Goal: Book appointment/travel/reservation

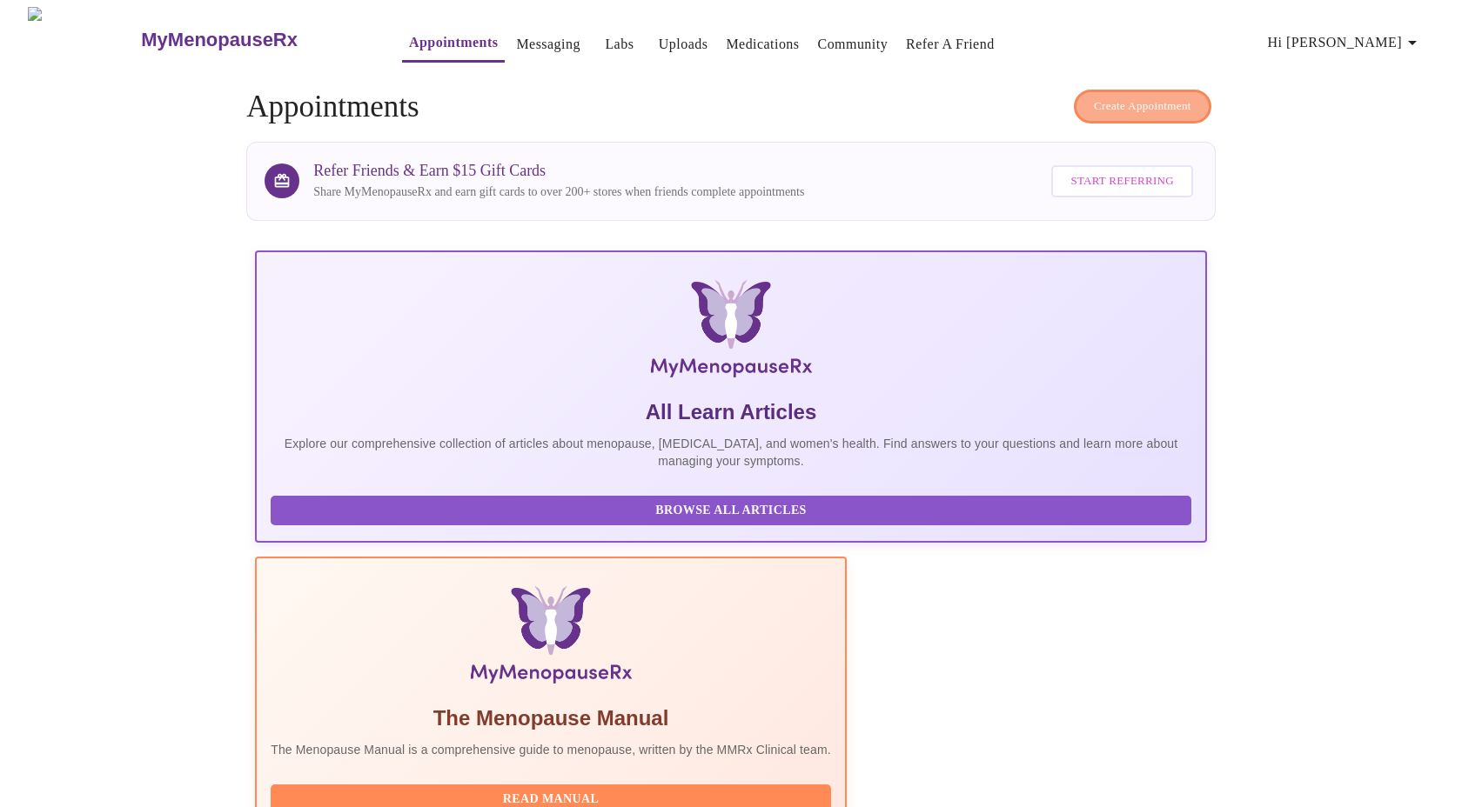
click at [1123, 103] on span "Create Appointment" at bounding box center [1142, 107] width 97 height 20
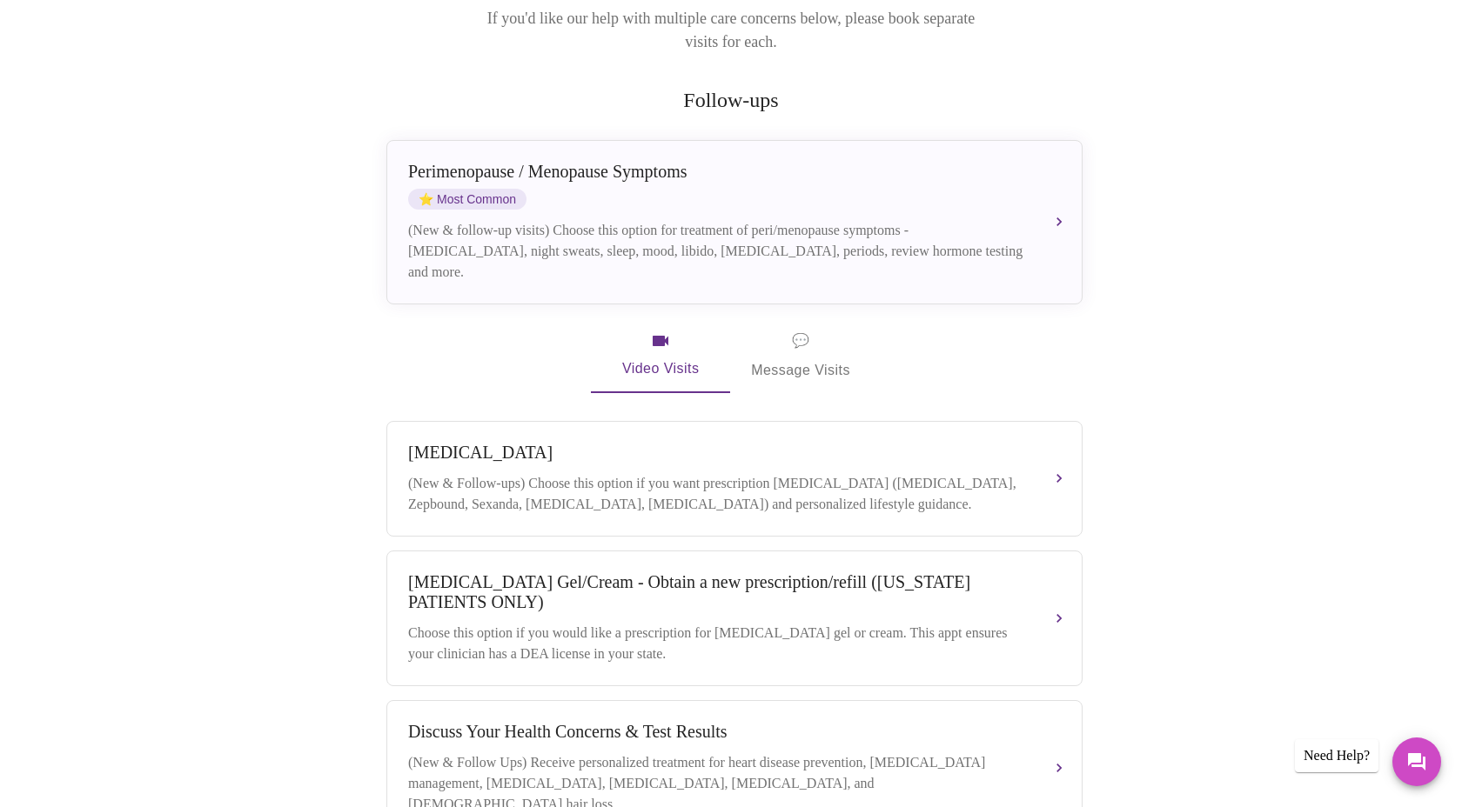
scroll to position [281, 0]
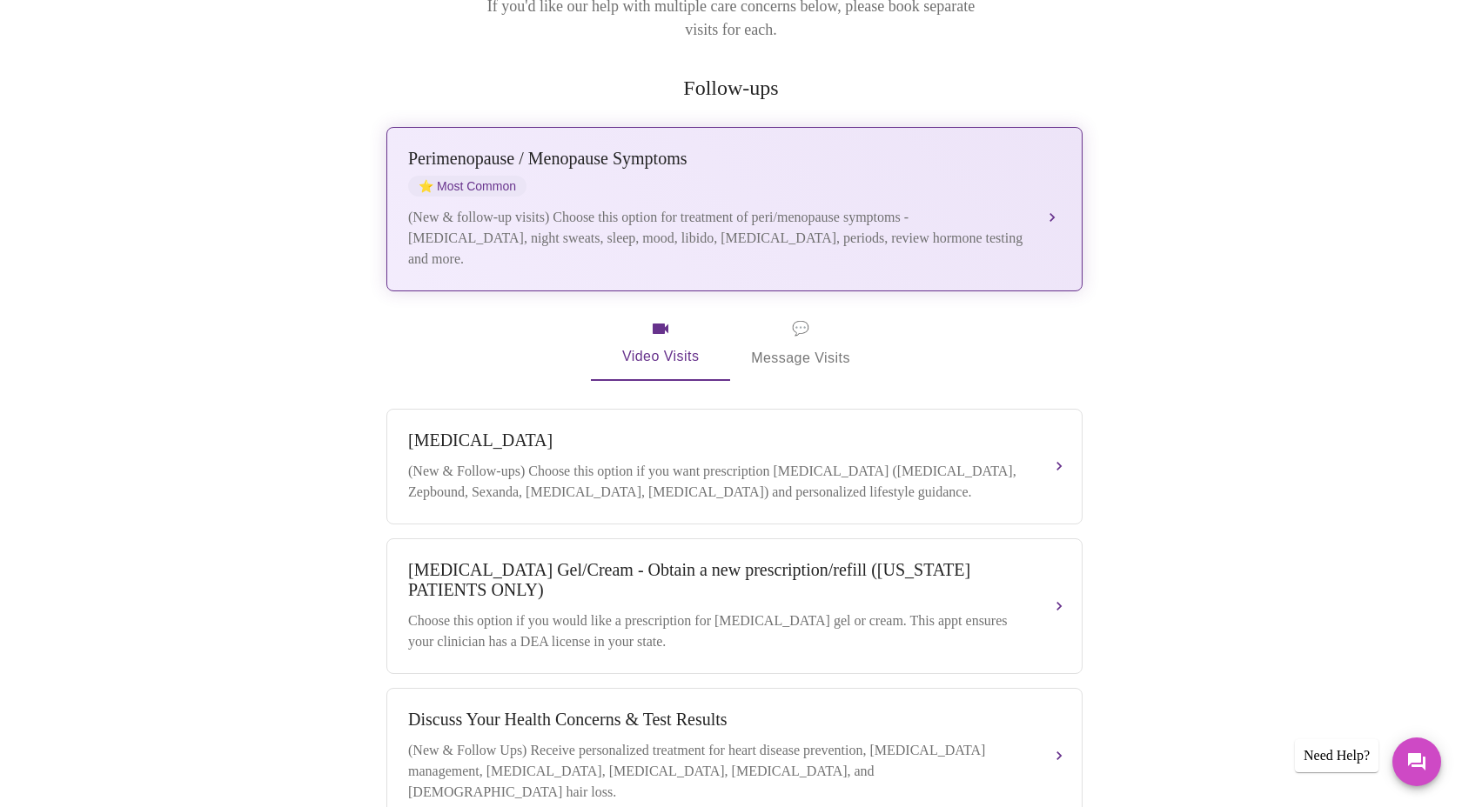
click at [982, 181] on div "[MEDICAL_DATA] / Menopause Symptoms ⭐ Most Common (New & follow-up visits) Choo…" at bounding box center [734, 209] width 653 height 121
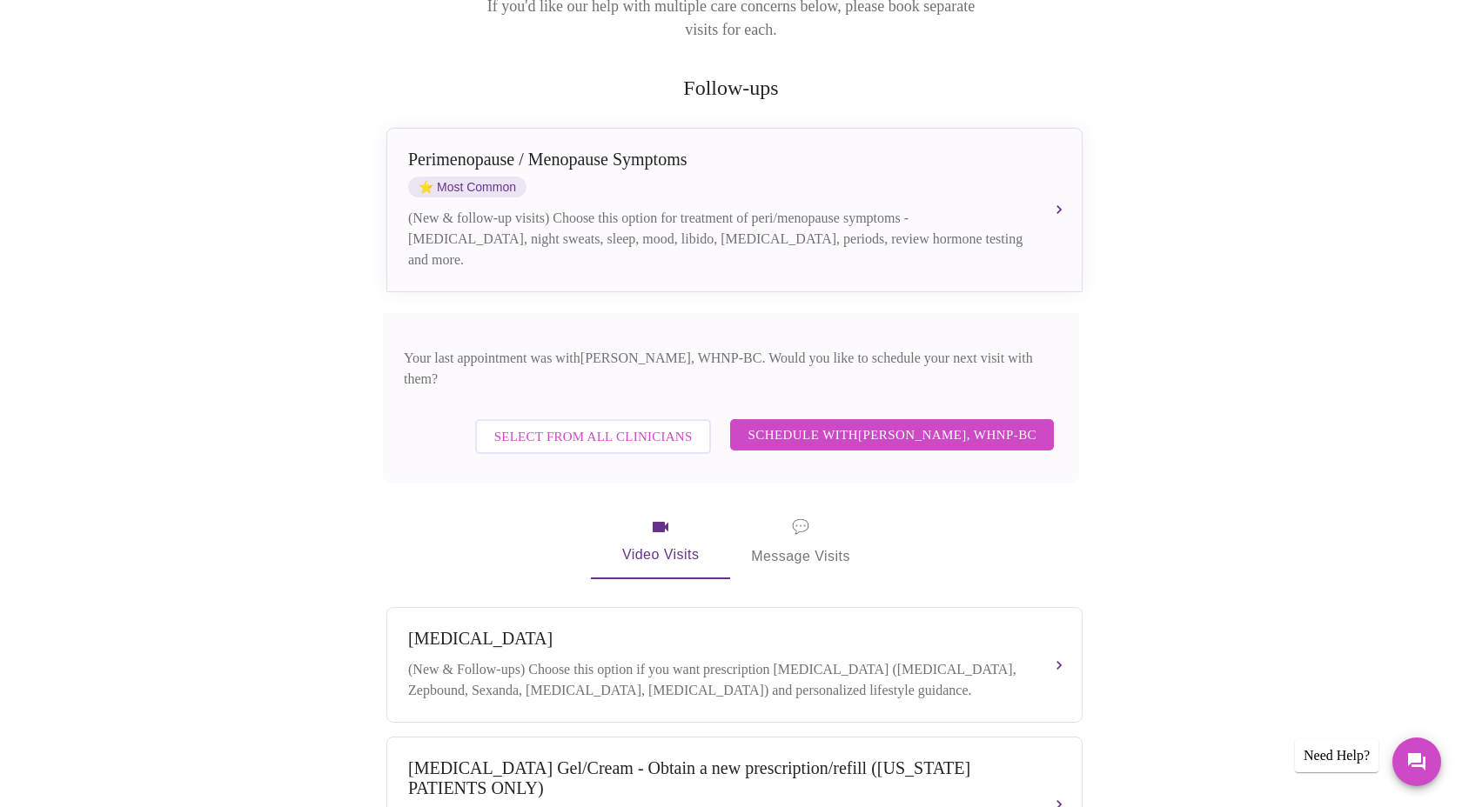
click at [905, 424] on span "Schedule with [PERSON_NAME], WHNP-BC" at bounding box center [891, 435] width 289 height 23
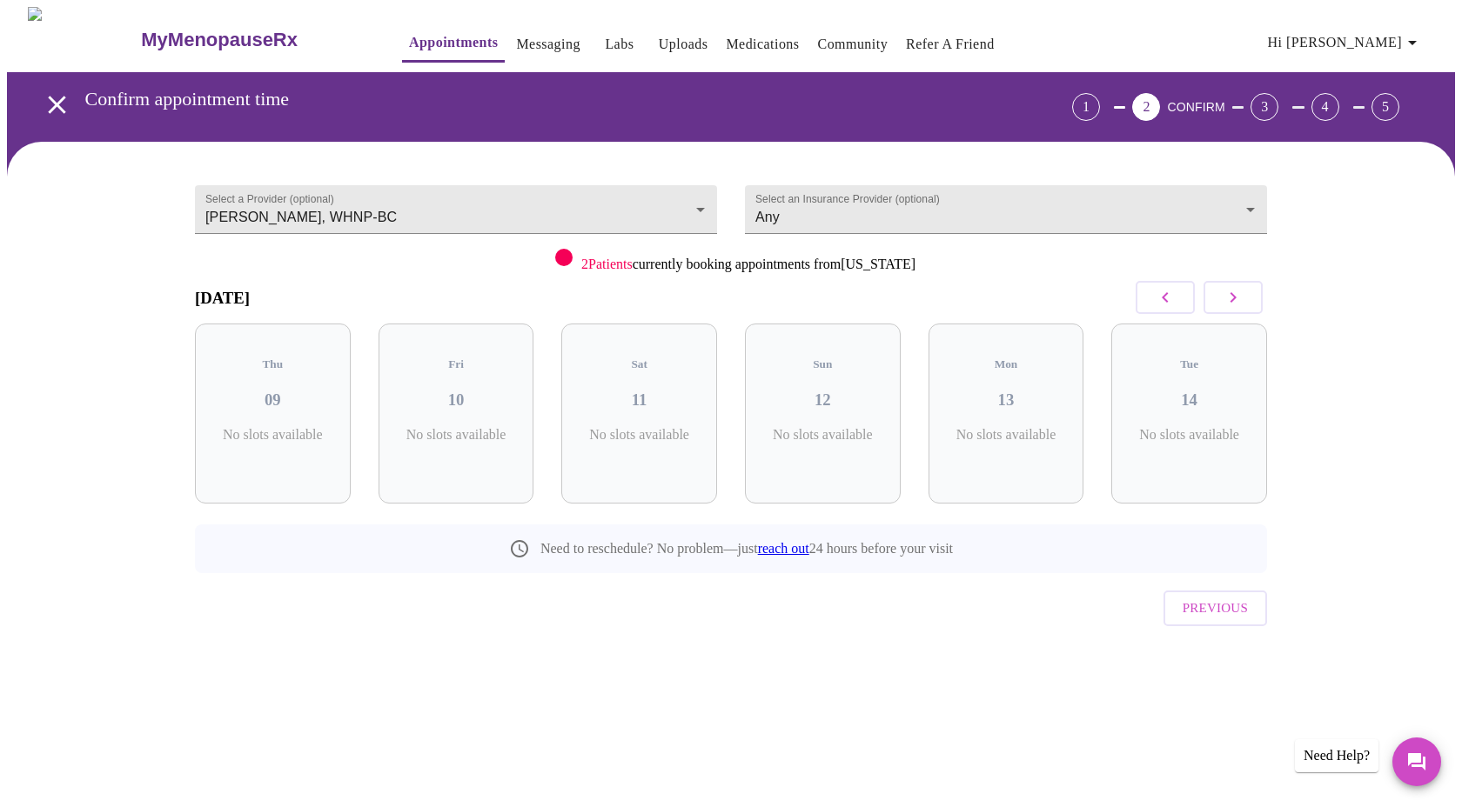
scroll to position [0, 0]
click at [1236, 294] on icon "button" at bounding box center [1232, 297] width 21 height 21
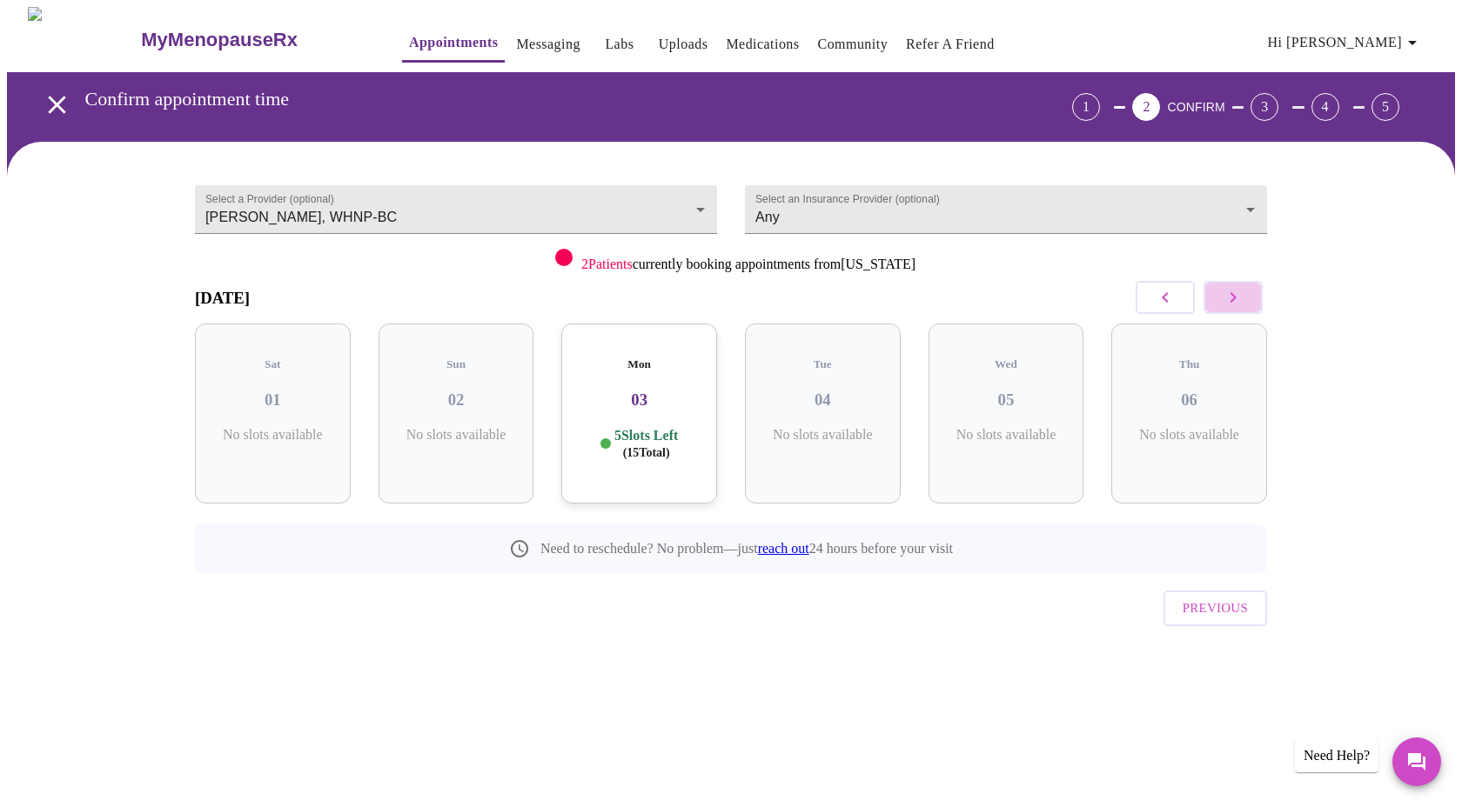
click at [1236, 294] on icon "button" at bounding box center [1232, 297] width 21 height 21
click at [1236, 295] on icon "button" at bounding box center [1232, 297] width 21 height 21
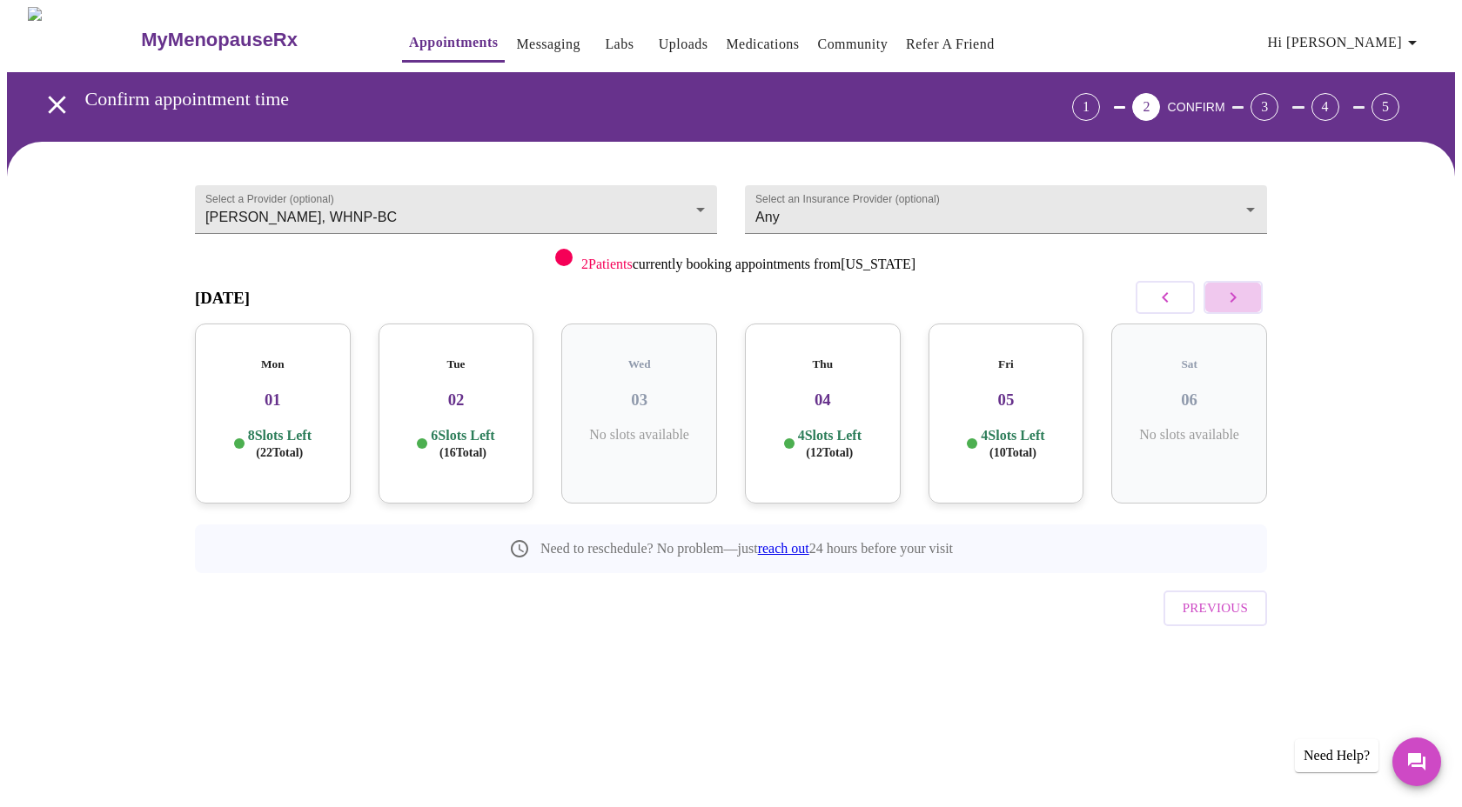
click at [1236, 295] on icon "button" at bounding box center [1232, 297] width 21 height 21
click at [1230, 304] on icon "button" at bounding box center [1232, 297] width 21 height 21
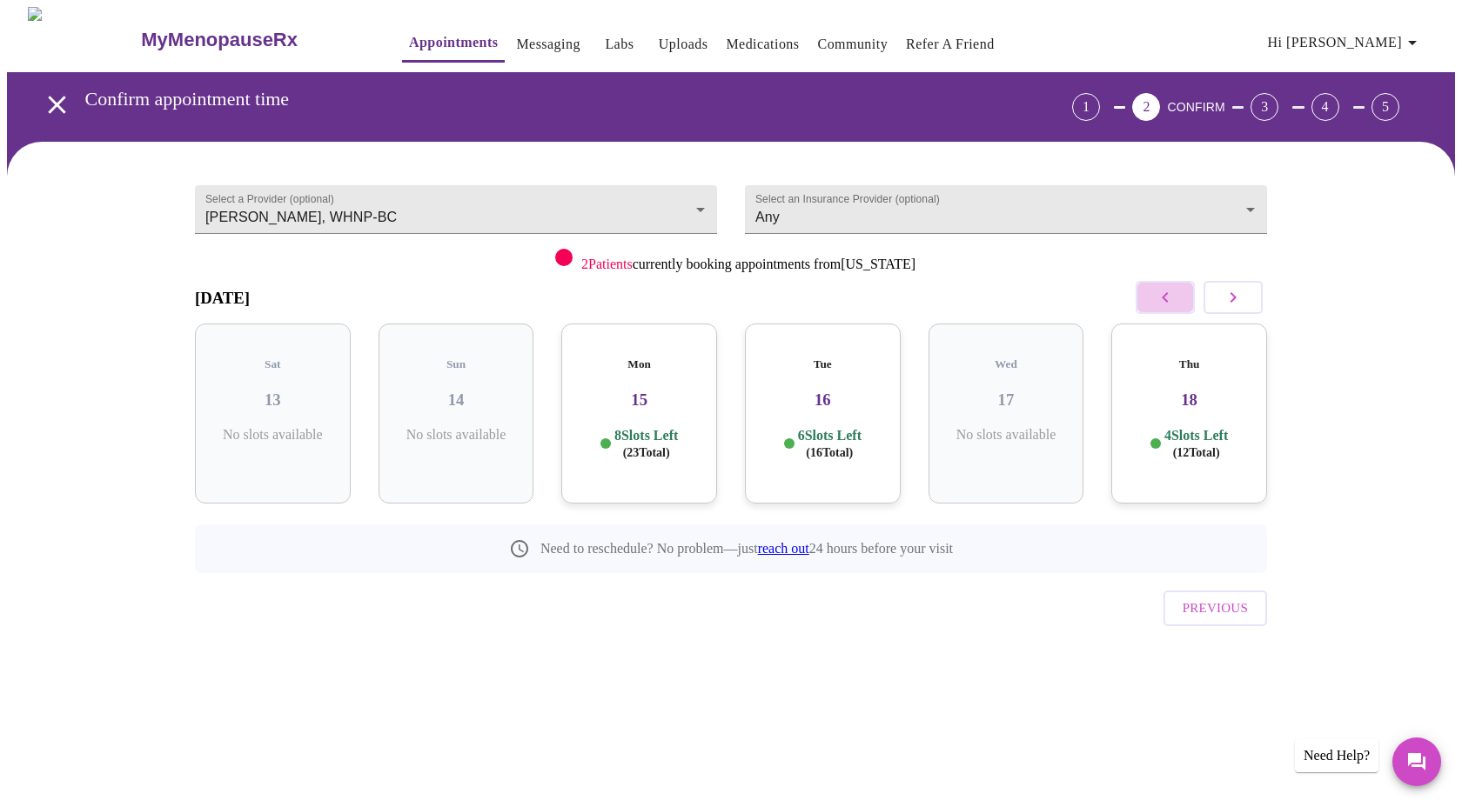
click at [1162, 297] on icon "button" at bounding box center [1165, 297] width 6 height 10
click at [1234, 303] on icon "button" at bounding box center [1232, 297] width 21 height 21
click at [1234, 302] on icon "button" at bounding box center [1232, 297] width 21 height 21
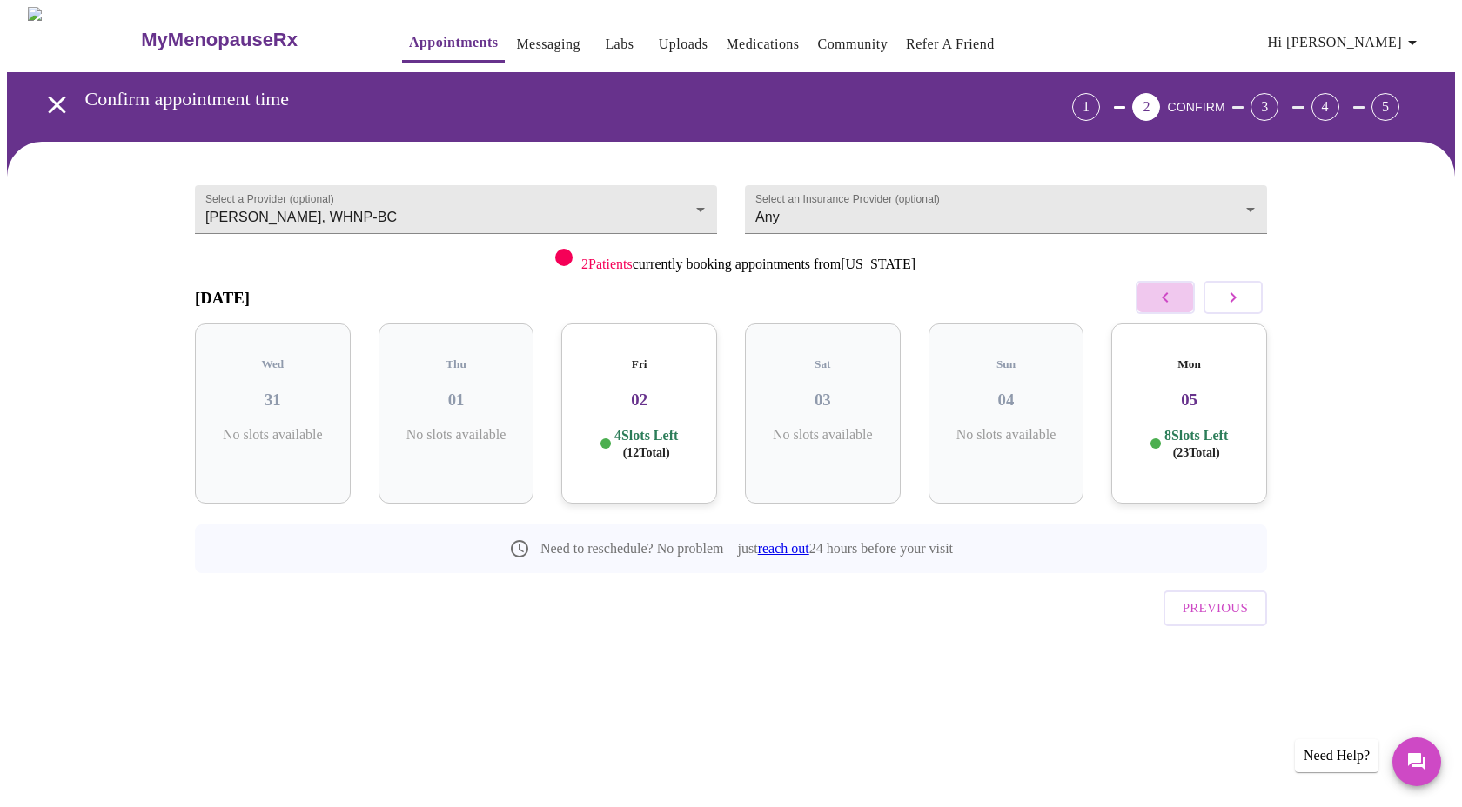
click at [1165, 298] on icon "button" at bounding box center [1165, 297] width 6 height 10
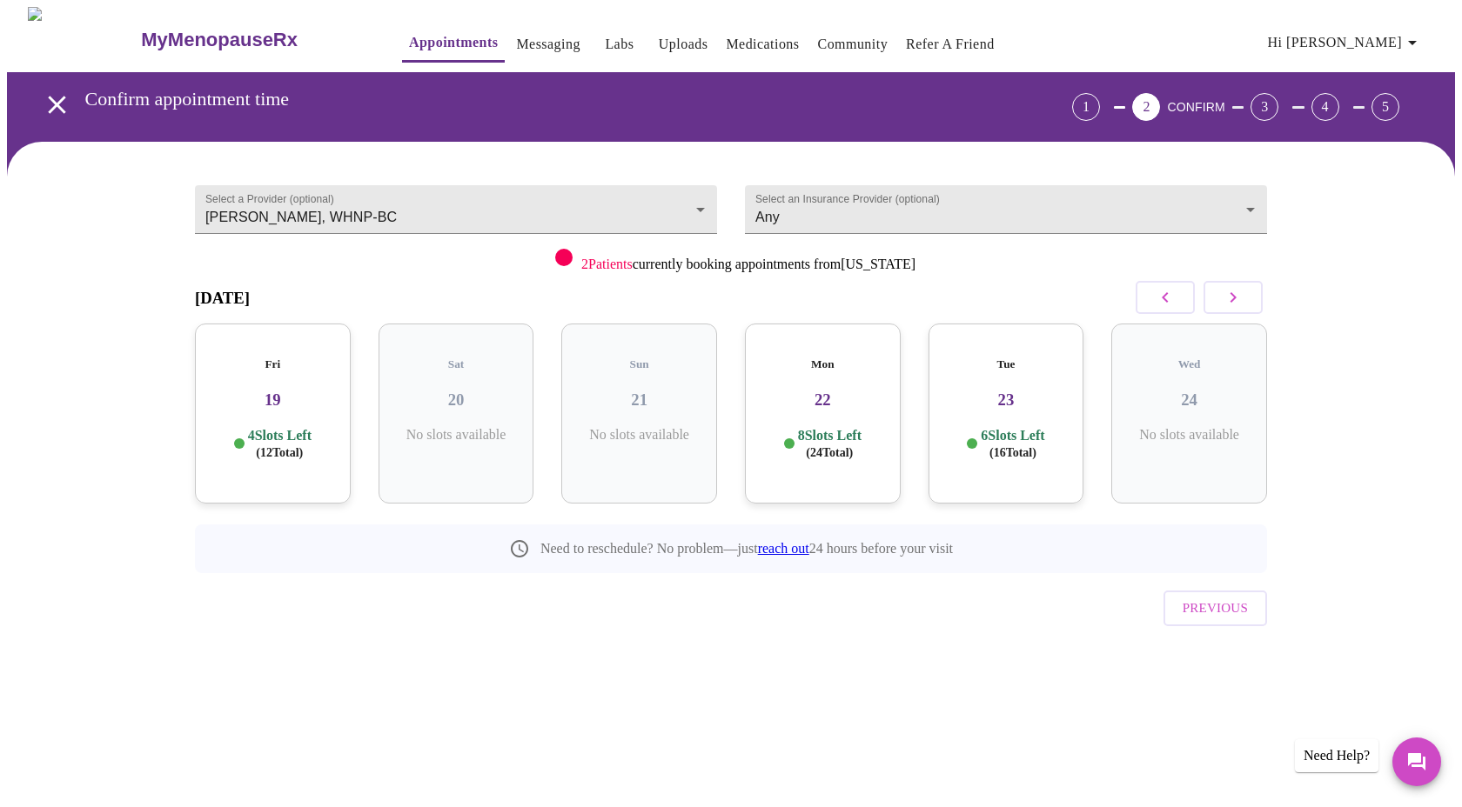
click at [1165, 298] on icon "button" at bounding box center [1165, 297] width 6 height 10
click at [1165, 300] on icon "button" at bounding box center [1165, 297] width 6 height 10
click at [658, 401] on div "Tue 09 6 Slots Left ( 16 Total)" at bounding box center [639, 414] width 156 height 180
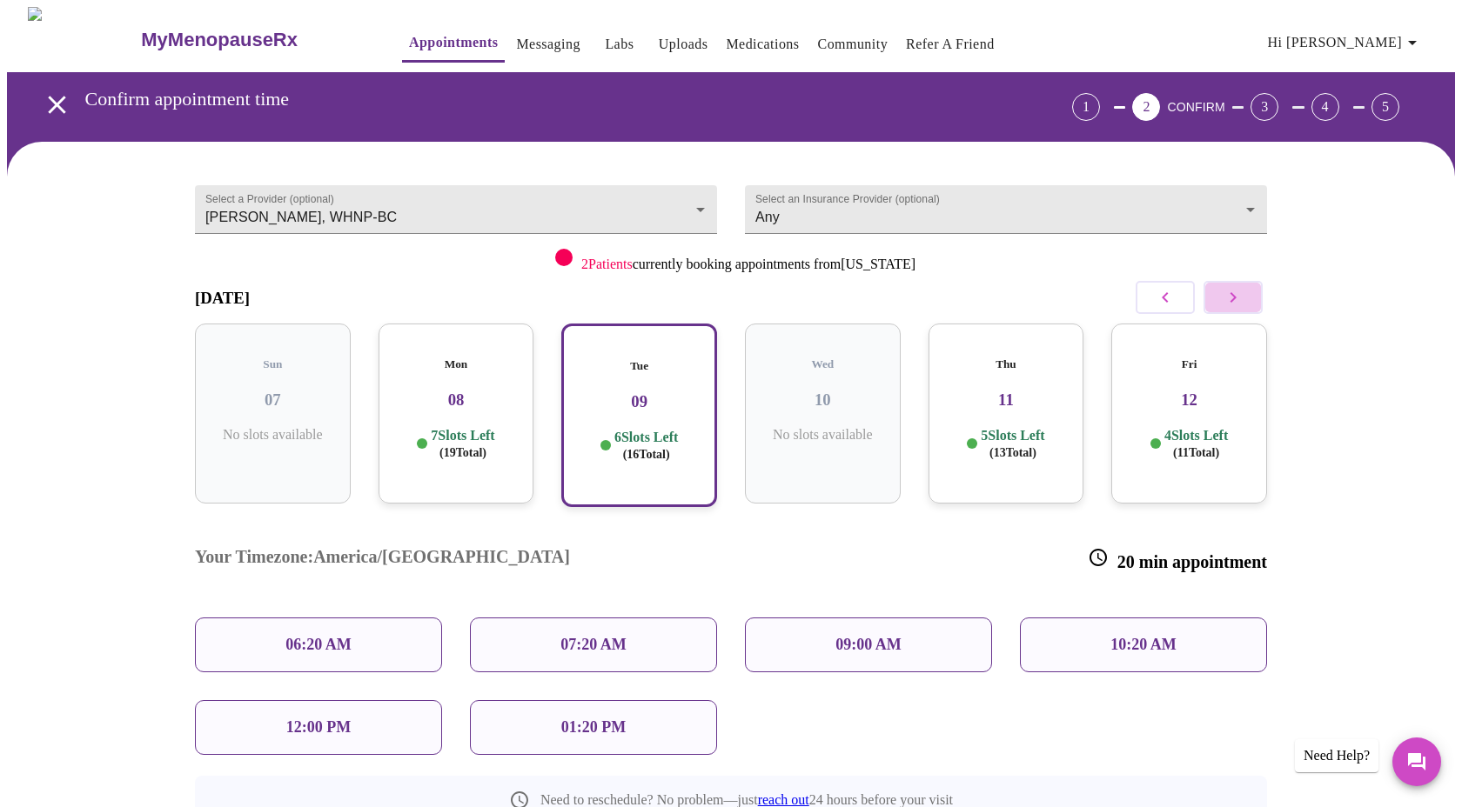
click at [1237, 298] on icon "button" at bounding box center [1232, 297] width 21 height 21
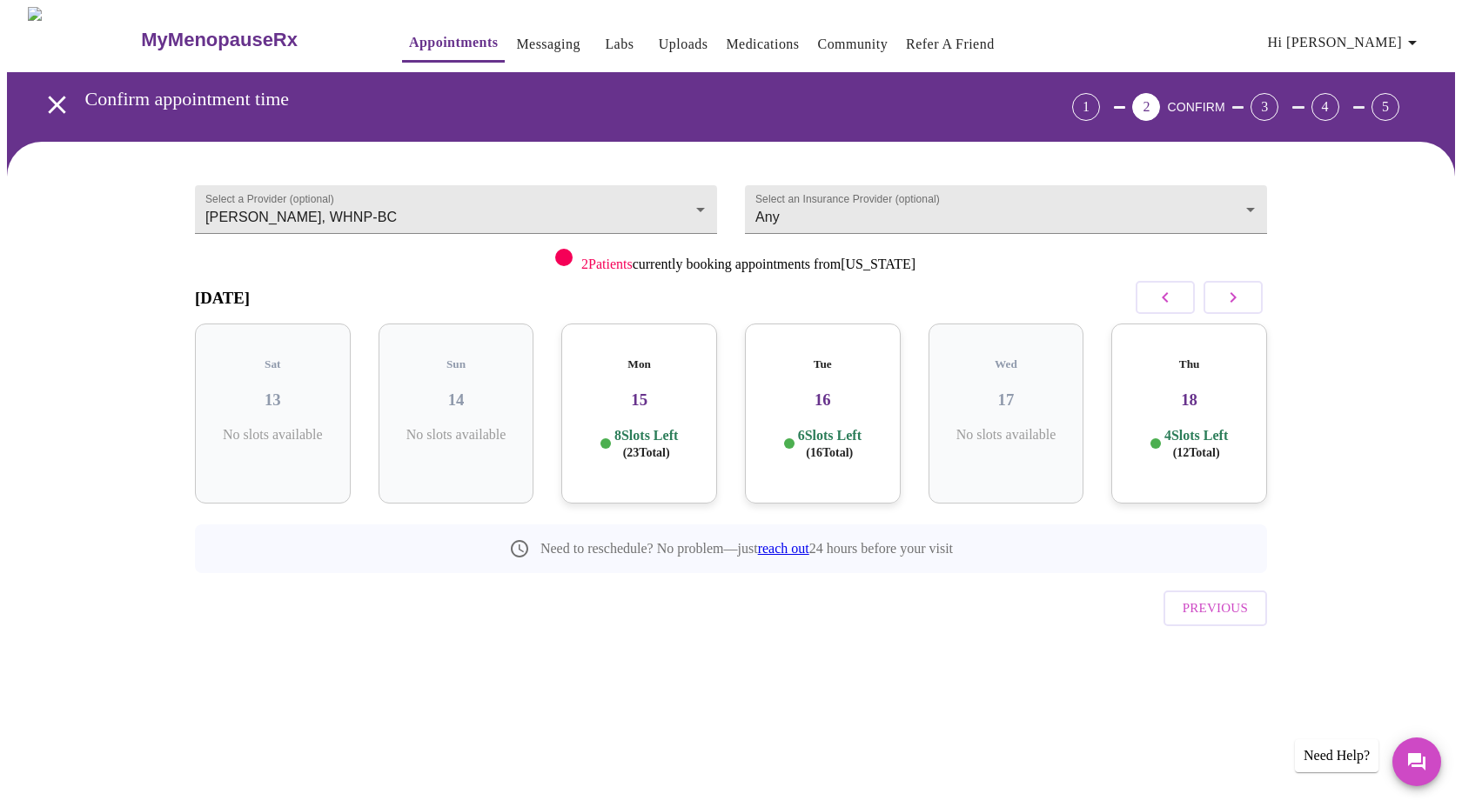
click at [827, 401] on div "Tue 16 6 Slots Left ( 16 Total)" at bounding box center [823, 414] width 156 height 180
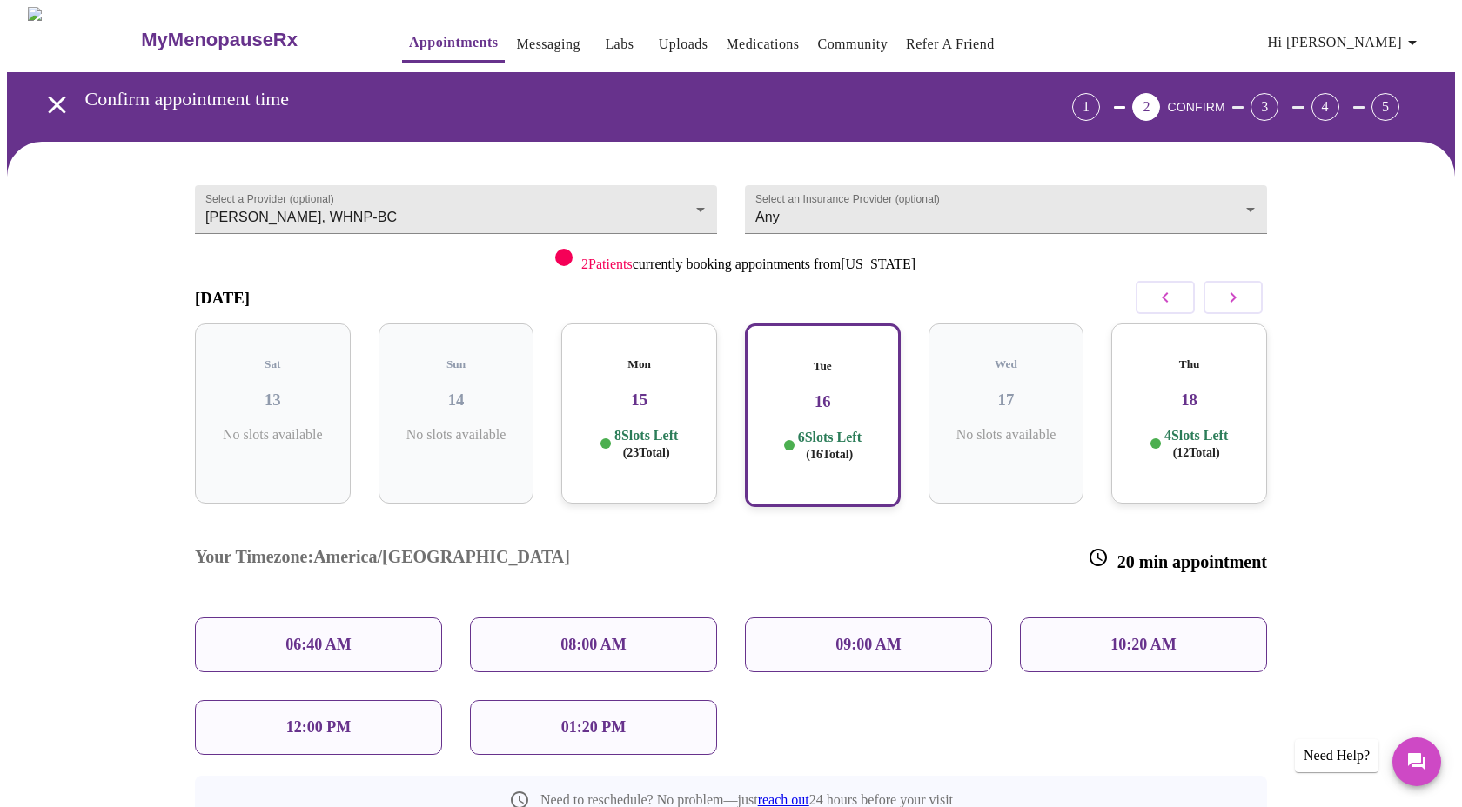
click at [804, 392] on h3 "16" at bounding box center [822, 401] width 124 height 19
click at [864, 636] on p "09:00 AM" at bounding box center [868, 645] width 66 height 18
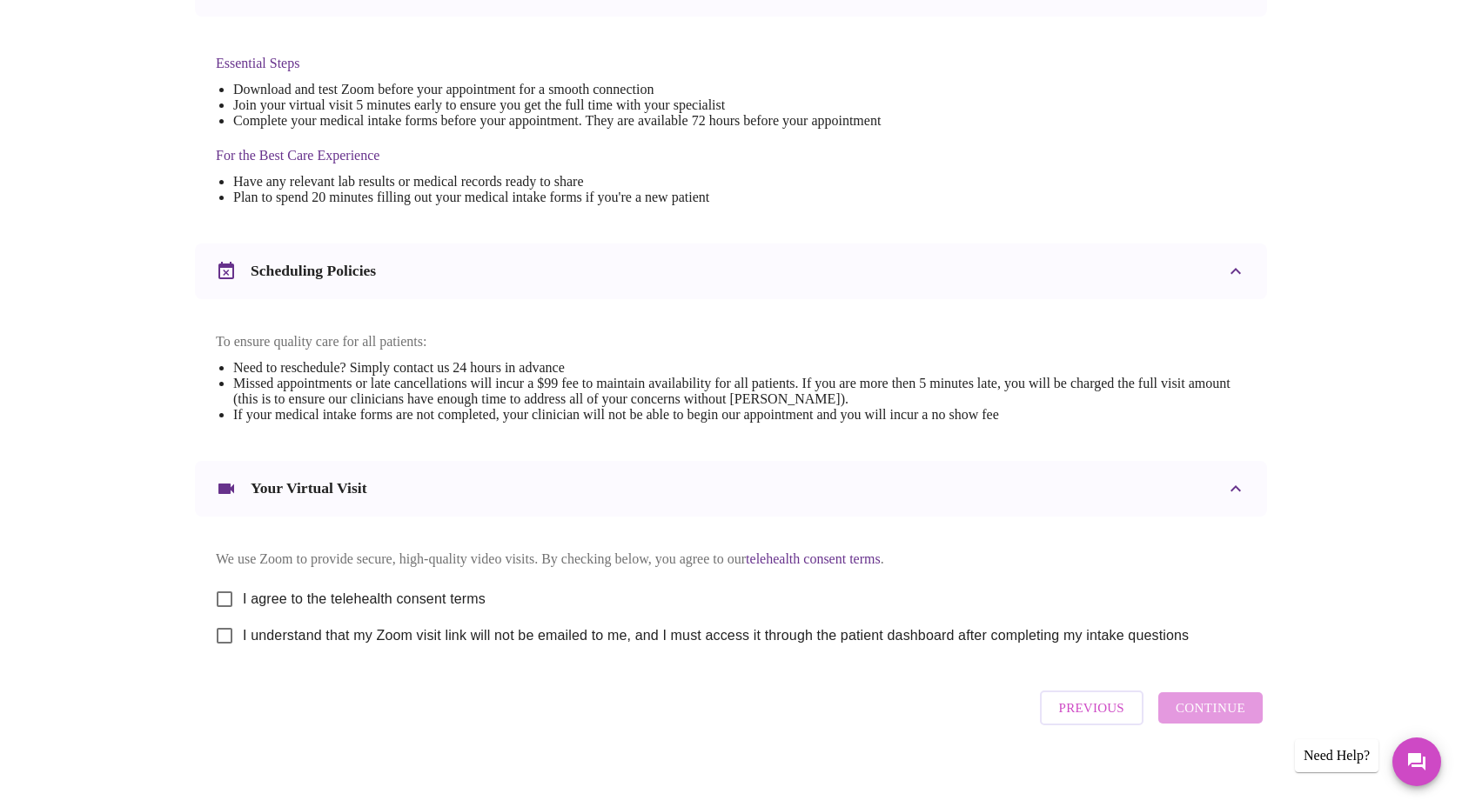
scroll to position [453, 0]
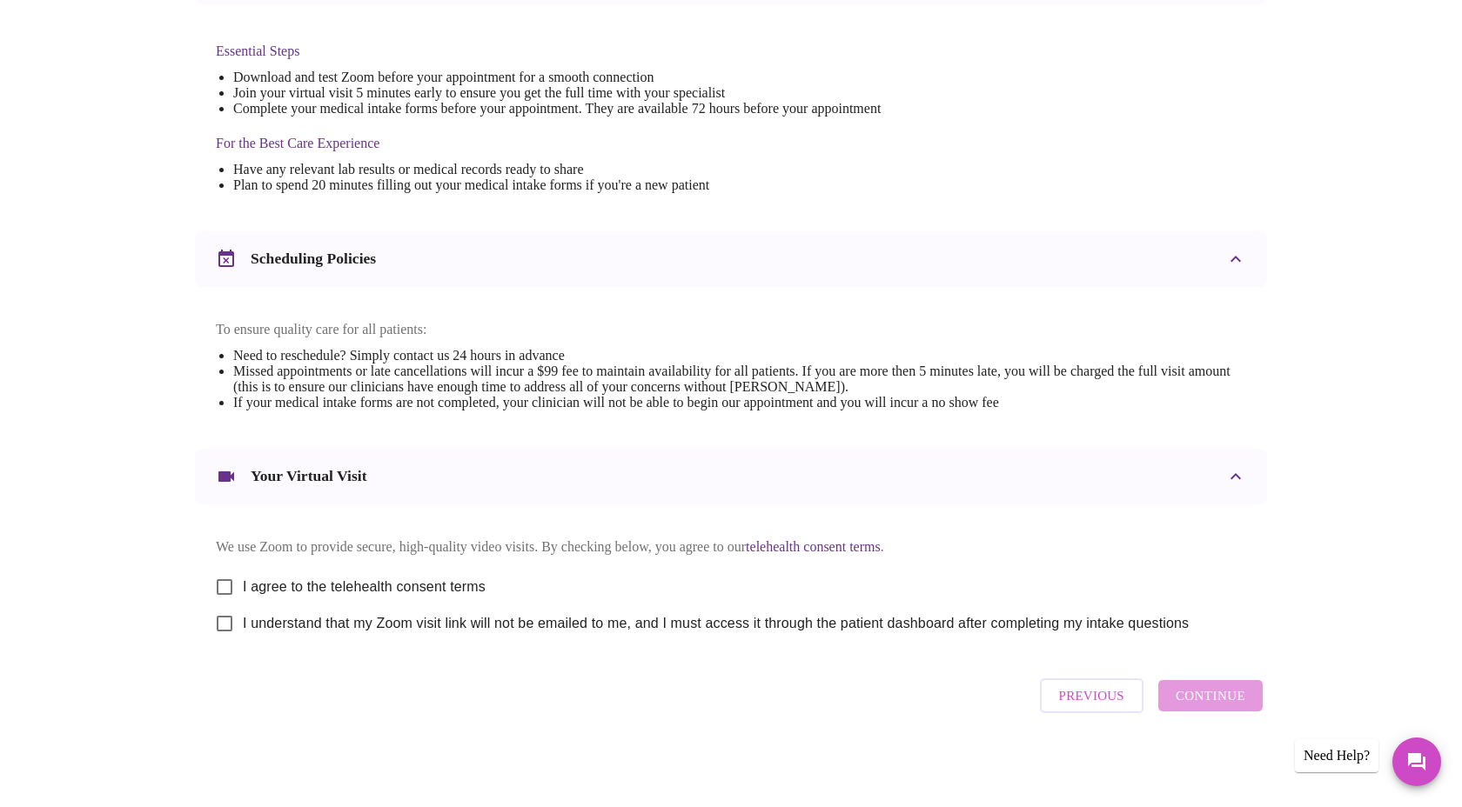
click at [225, 579] on input "I agree to the telehealth consent terms" at bounding box center [224, 587] width 37 height 37
checkbox input "true"
click at [226, 626] on input "I understand that my Zoom visit link will not be emailed to me, and I must acce…" at bounding box center [224, 624] width 37 height 37
checkbox input "true"
click at [1218, 703] on span "Continue" at bounding box center [1210, 696] width 70 height 23
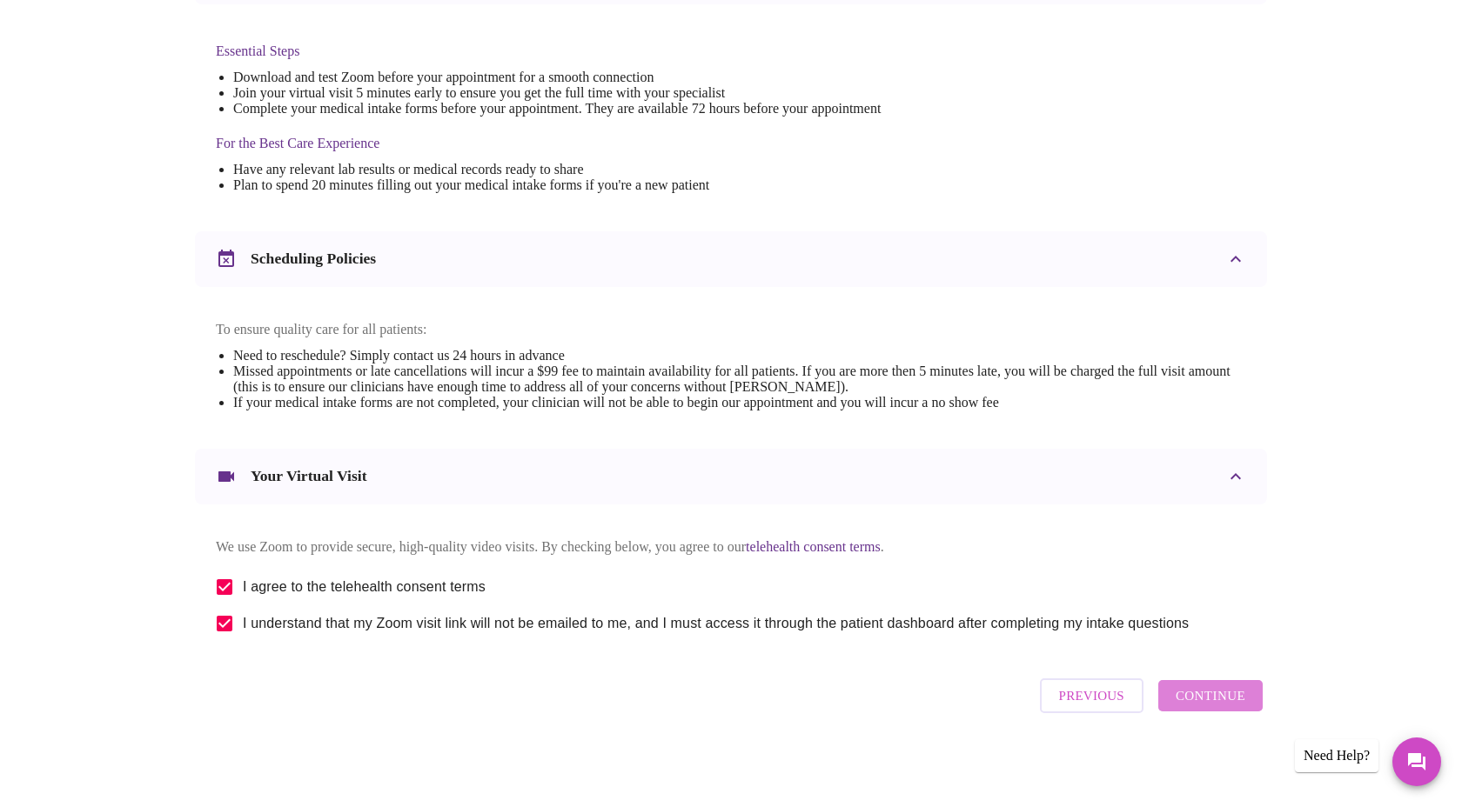
scroll to position [0, 0]
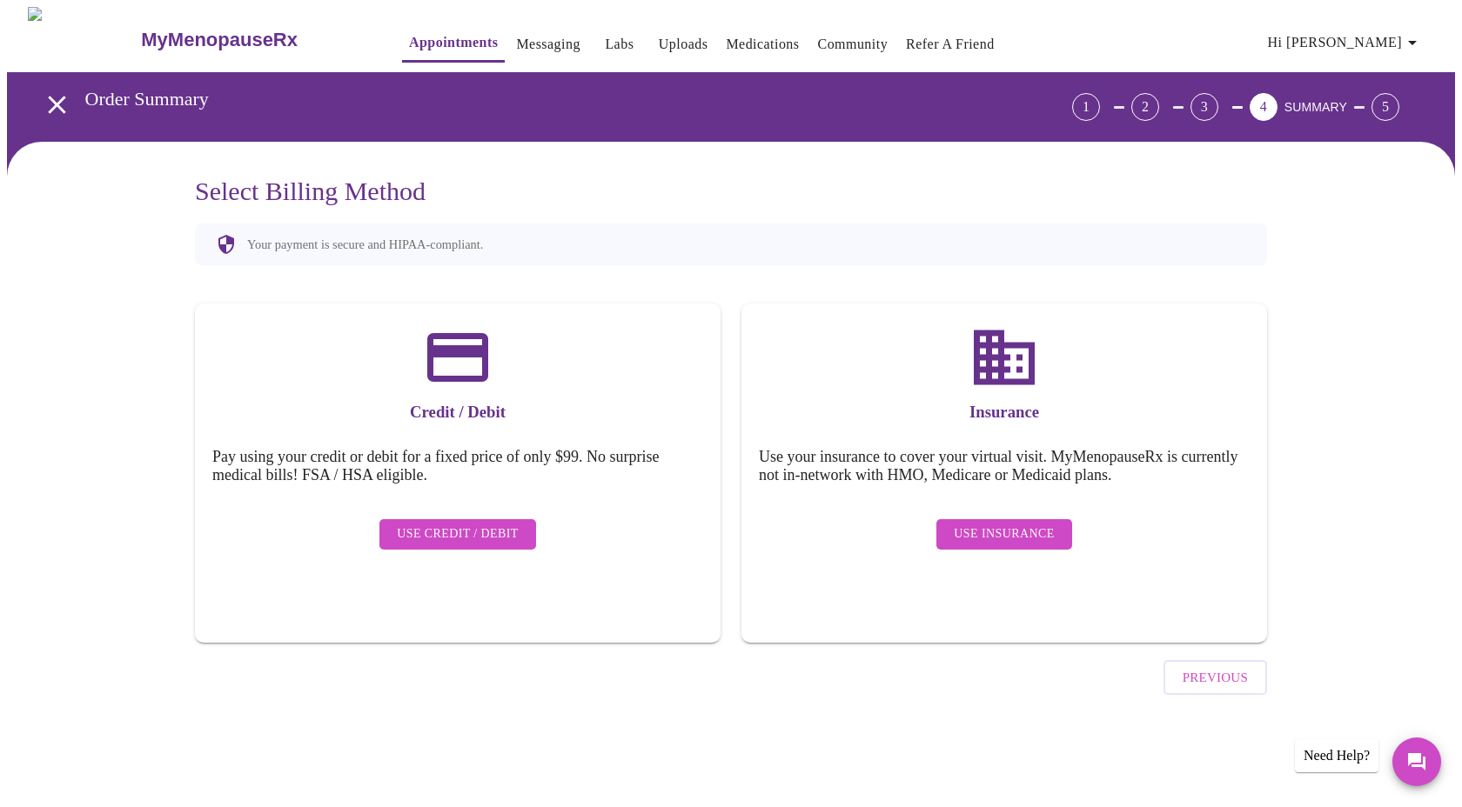
click at [519, 528] on button "Use Credit / Debit" at bounding box center [457, 534] width 157 height 30
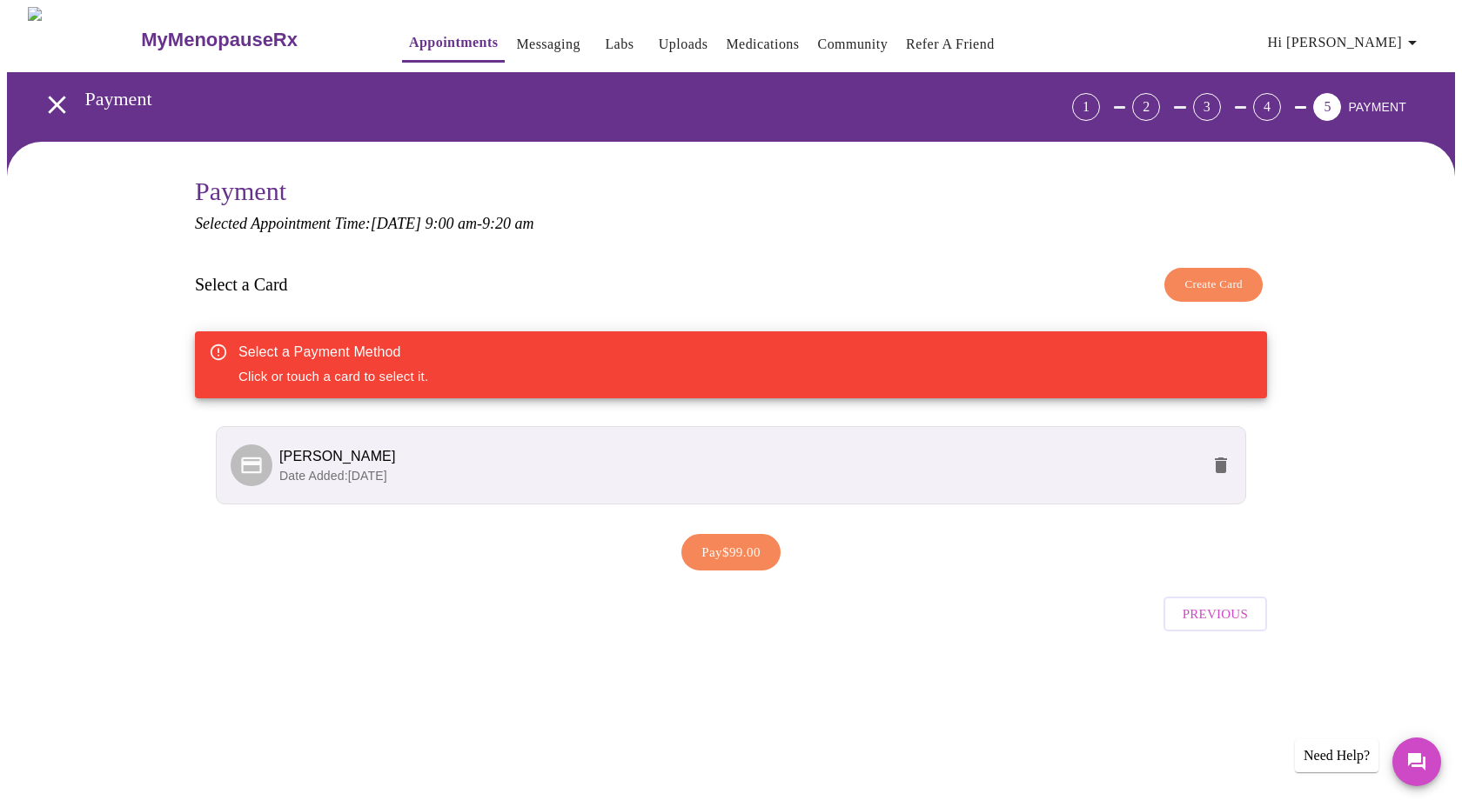
click at [723, 455] on span "[PERSON_NAME]" at bounding box center [739, 456] width 921 height 21
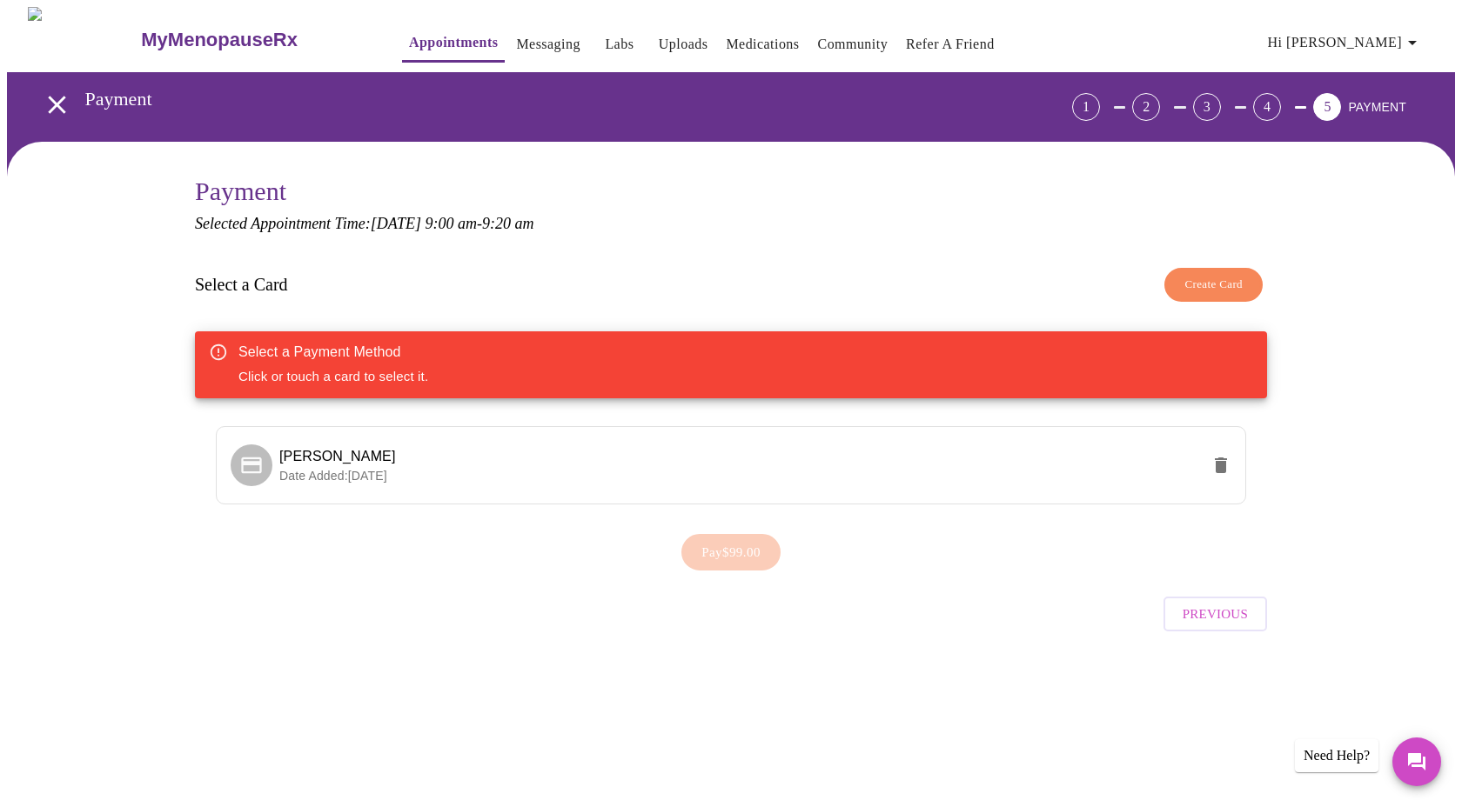
click at [740, 546] on div "Pay $99.00" at bounding box center [731, 553] width 1072 height 54
click at [298, 461] on span "[PERSON_NAME]" at bounding box center [739, 456] width 921 height 21
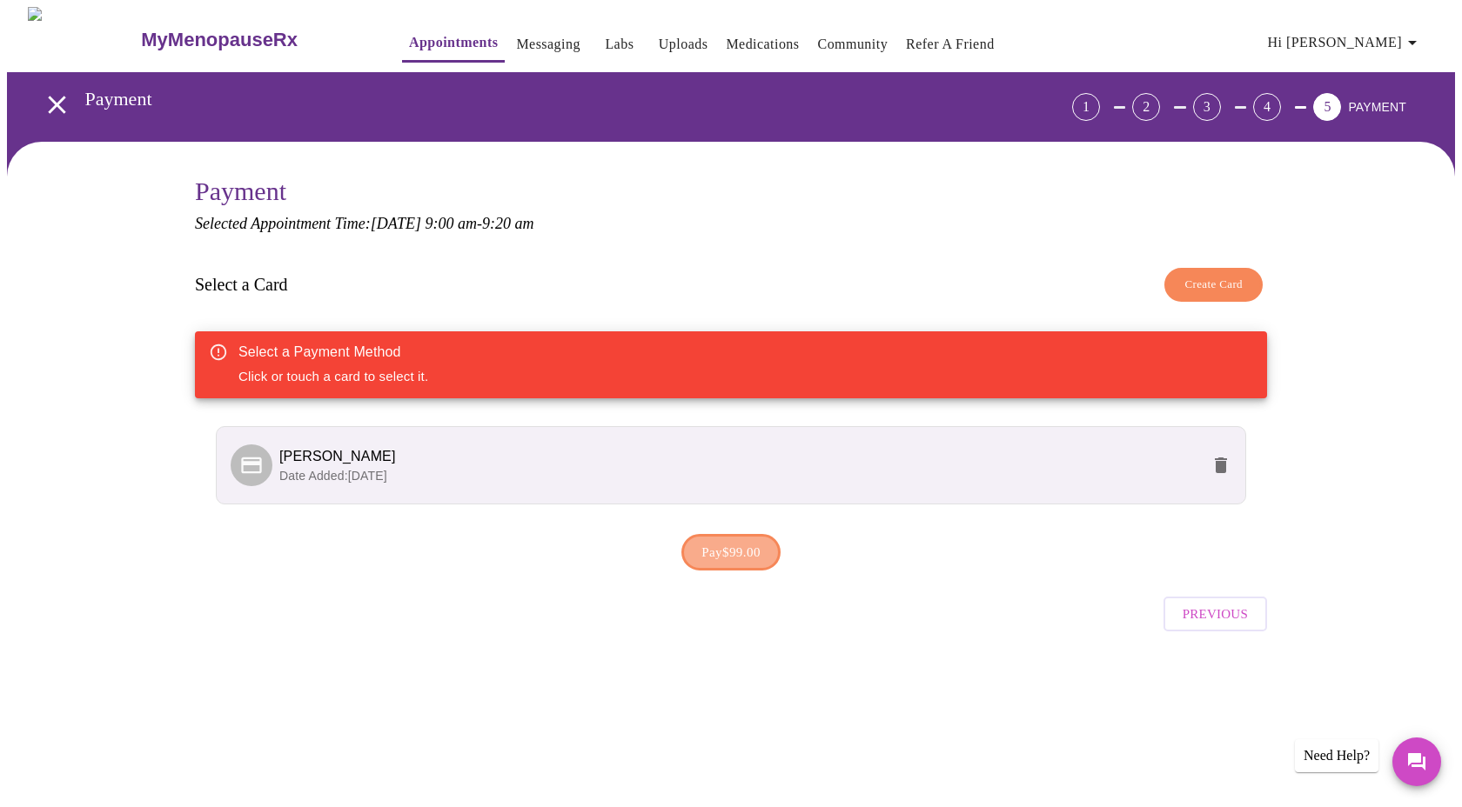
click at [741, 544] on span "Pay $99.00" at bounding box center [730, 552] width 59 height 23
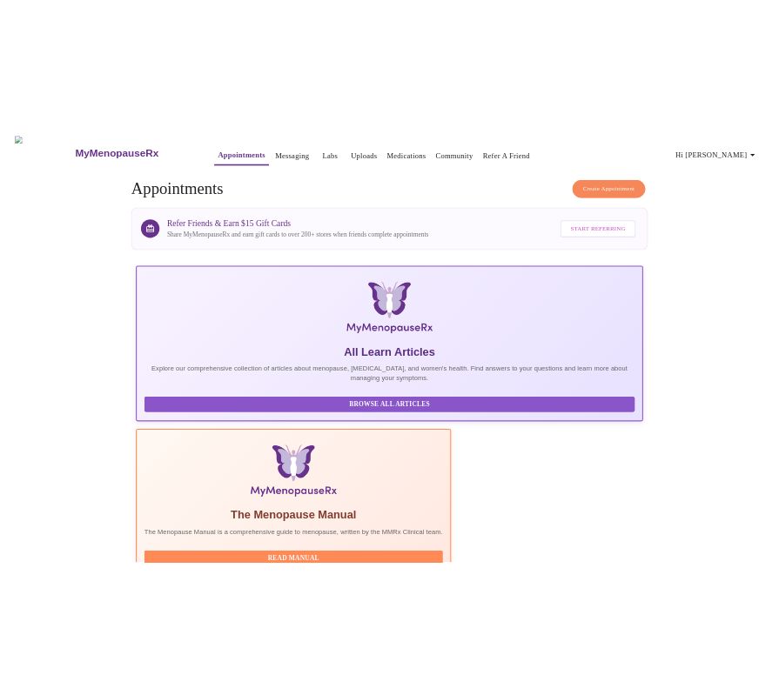
scroll to position [0, 861]
